Goal: Navigation & Orientation: Find specific page/section

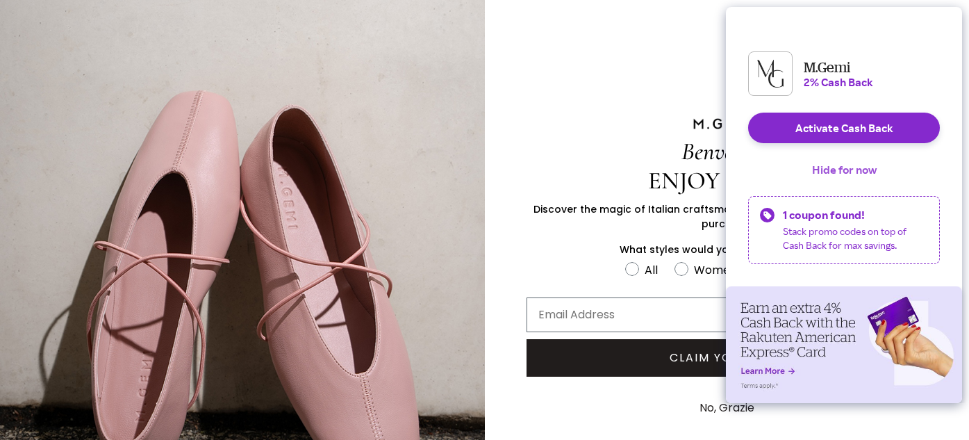
click at [835, 181] on button "Hide for now" at bounding box center [844, 169] width 87 height 31
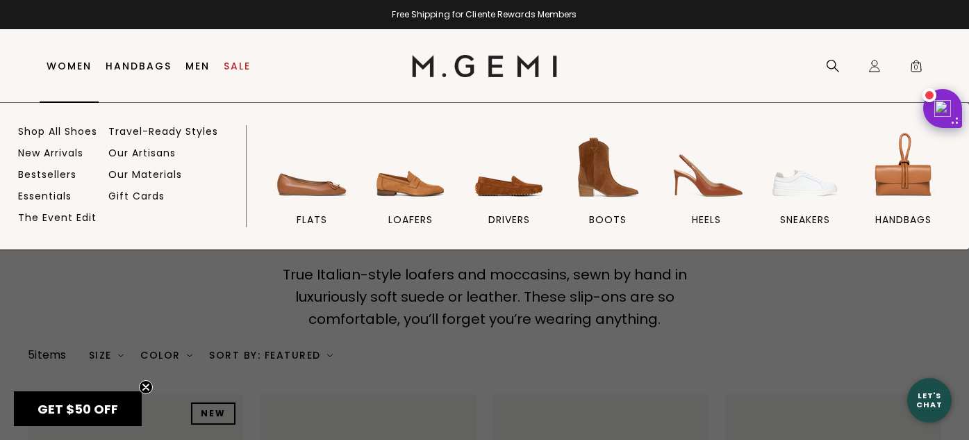
click at [51, 62] on link "Women" at bounding box center [69, 65] width 45 height 11
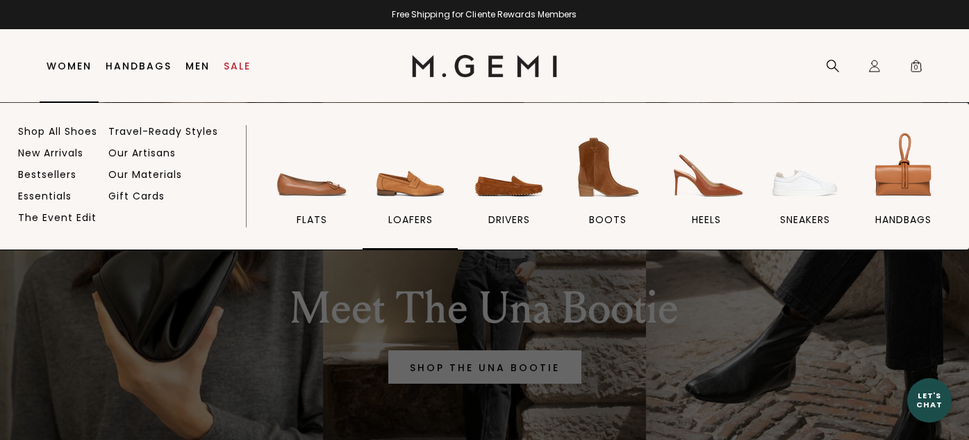
click at [411, 204] on img at bounding box center [411, 168] width 78 height 78
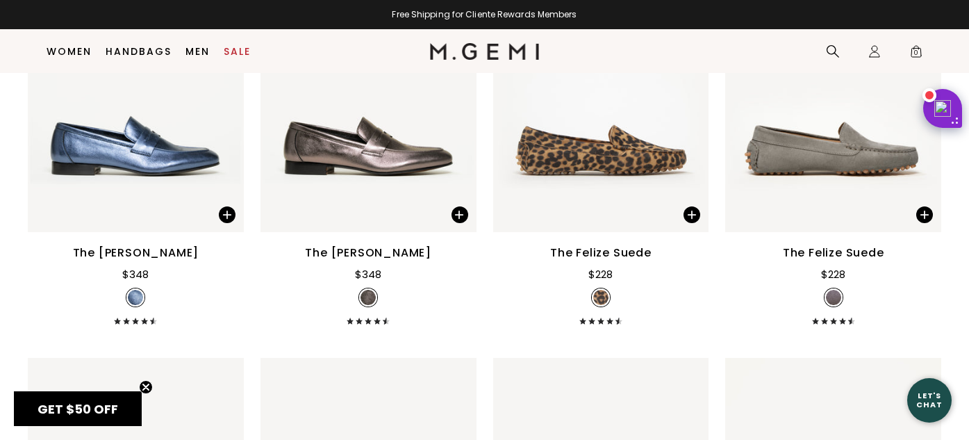
scroll to position [2018, 0]
